Goal: Navigation & Orientation: Find specific page/section

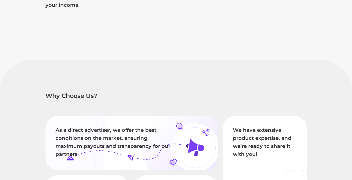
scroll to position [383, 0]
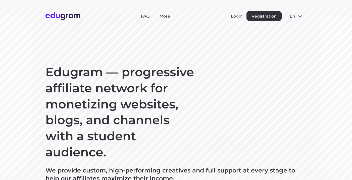
click at [293, 15] on span "en" at bounding box center [292, 16] width 5 height 5
click at [296, 26] on button "Русский" at bounding box center [299, 28] width 27 height 8
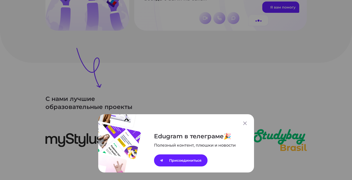
scroll to position [750, 0]
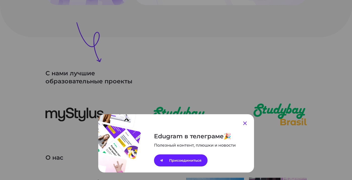
click at [245, 123] on icon at bounding box center [245, 124] width 4 height 4
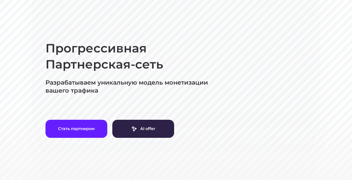
scroll to position [0, 0]
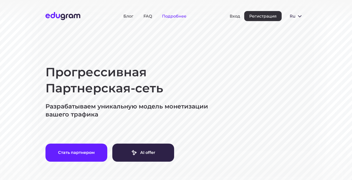
click at [177, 16] on link "Подробнее" at bounding box center [174, 16] width 24 height 5
